Goal: Information Seeking & Learning: Learn about a topic

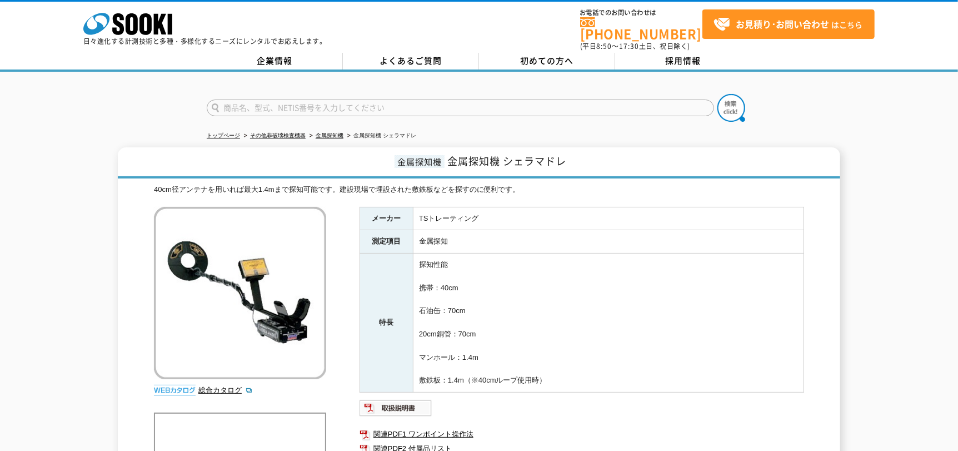
click at [602, 387] on div "メーカー TSトレーティング 測定項目 金属探知 特長 探知性能 携帯：40cm 石油缶：70cm 20cm銅管：70cm マンホール：1.4m 敷鉄板：1.…" at bounding box center [581, 342] width 445 height 271
drag, startPoint x: 475, startPoint y: 298, endPoint x: 418, endPoint y: 256, distance: 70.2
click at [418, 256] on table "メーカー TSトレーティング 測定項目 金属探知 特長 探知性能 携帯：40cm 石油缶：70cm 20cm銅管：70cm マンホール：1.4m 敷鉄板：1.…" at bounding box center [581, 300] width 445 height 186
click at [418, 256] on td "探知性能 携帯：40cm 石油缶：70cm 20cm銅管：70cm マンホール：1.4m 敷鉄板：1.4m（※40cmループ使用時）" at bounding box center [608, 322] width 391 height 139
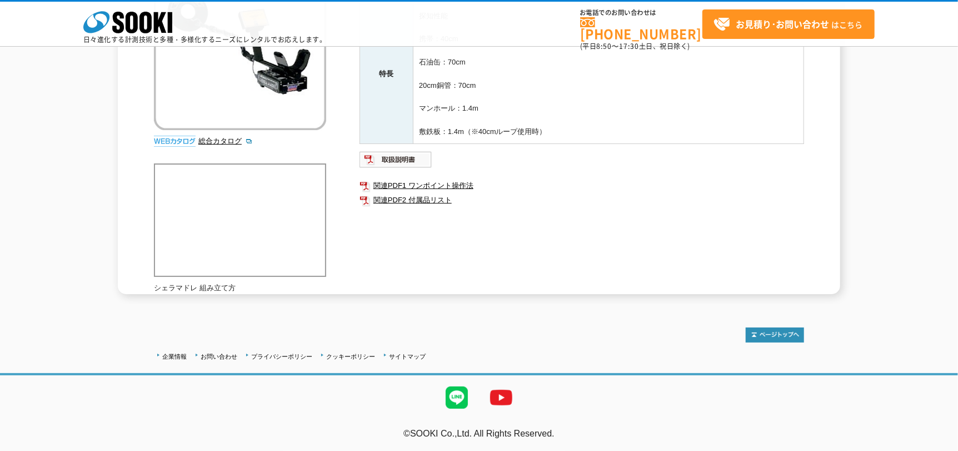
scroll to position [142, 0]
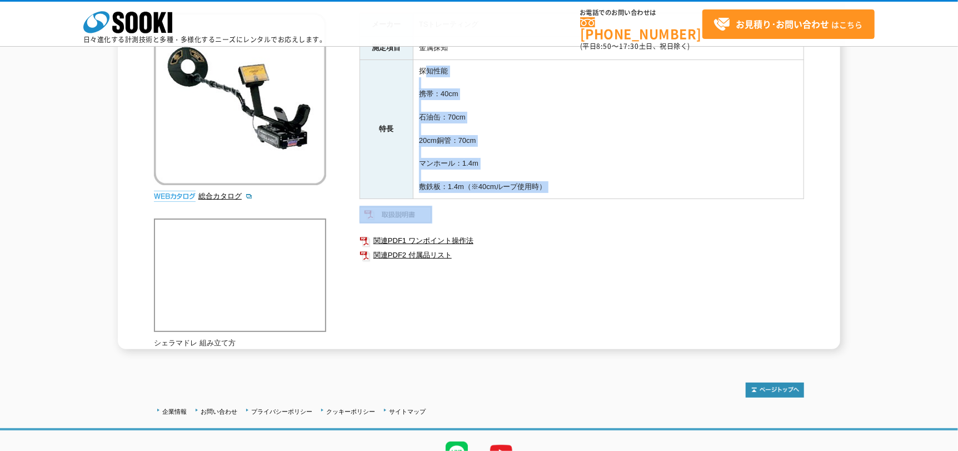
drag, startPoint x: 425, startPoint y: 68, endPoint x: 563, endPoint y: 210, distance: 198.8
click at [560, 209] on div "メーカー TSトレーティング 測定項目 金属探知 特長 探知性能 携帯：40cm 石油缶：70cm 20cm銅管：70cm マンホール：1.4m 敷鉄板：1.…" at bounding box center [581, 148] width 445 height 271
click at [564, 210] on ul at bounding box center [581, 215] width 445 height 18
drag, startPoint x: 567, startPoint y: 178, endPoint x: 389, endPoint y: 70, distance: 207.9
click at [394, 73] on div "メーカー TSトレーティング 測定項目 金属探知 特長 探知性能 携帯：40cm 石油缶：70cm 20cm銅管：70cm マンホール：1.4m 敷鉄板：1.…" at bounding box center [581, 148] width 445 height 271
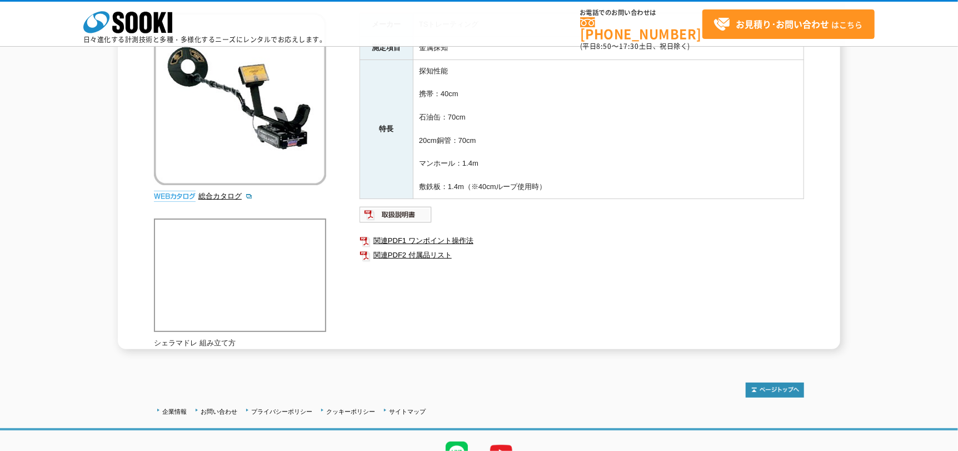
click at [389, 70] on th "特長" at bounding box center [386, 128] width 53 height 139
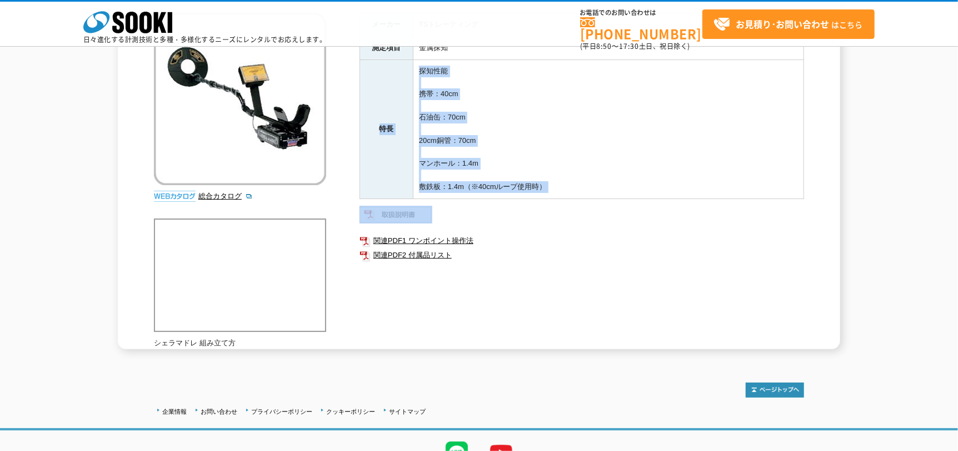
drag, startPoint x: 389, startPoint y: 70, endPoint x: 562, endPoint y: 212, distance: 223.9
click at [561, 211] on div "メーカー TSトレーティング 測定項目 金属探知 特長 探知性能 携帯：40cm 石油缶：70cm 20cm銅管：70cm マンホール：1.4m 敷鉄板：1.…" at bounding box center [581, 148] width 445 height 271
click at [562, 212] on ul at bounding box center [581, 215] width 445 height 18
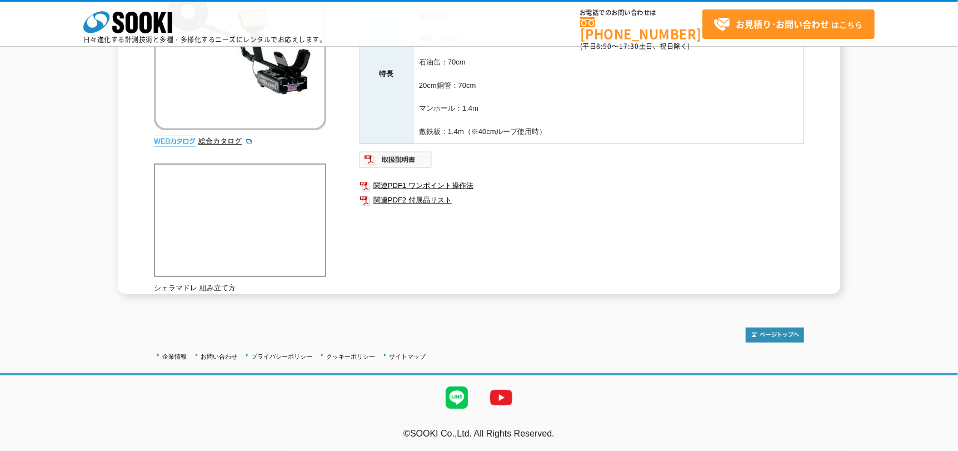
scroll to position [0, 0]
